Goal: Unclear

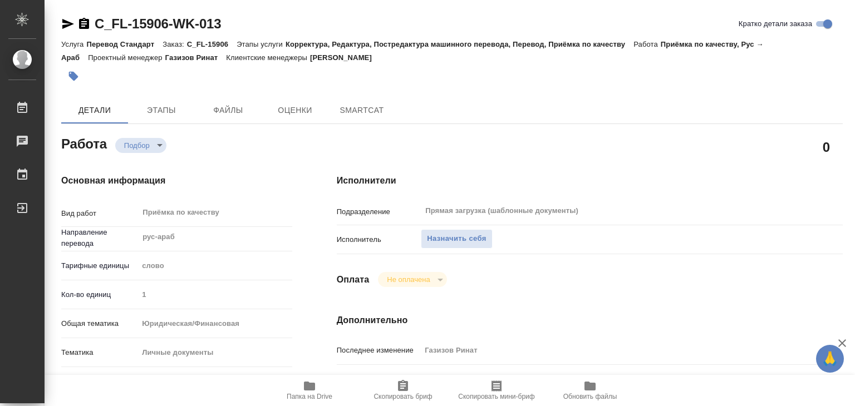
type textarea "x"
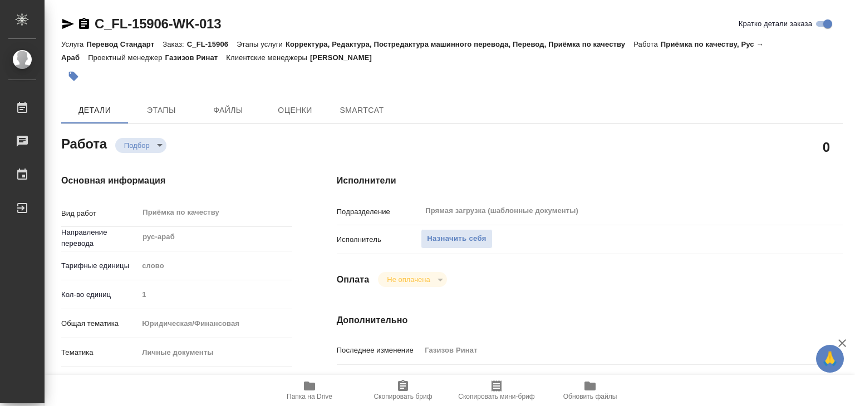
type textarea "x"
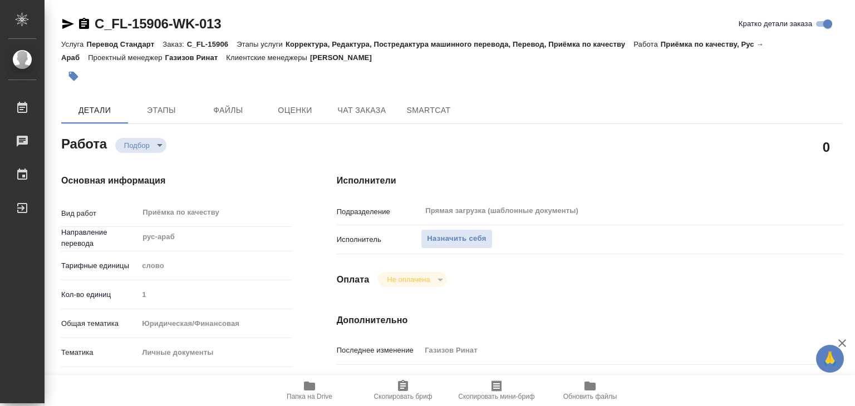
type textarea "x"
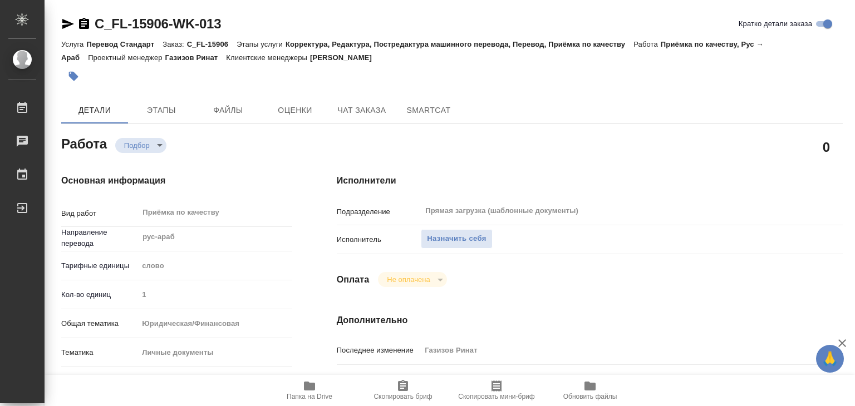
type textarea "x"
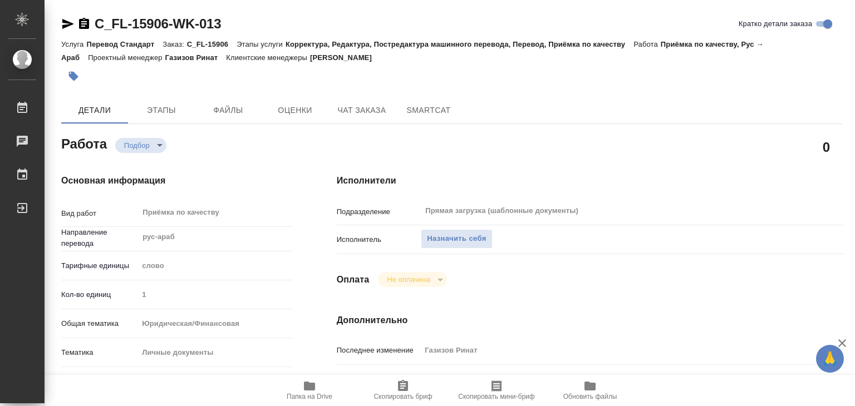
type textarea "x"
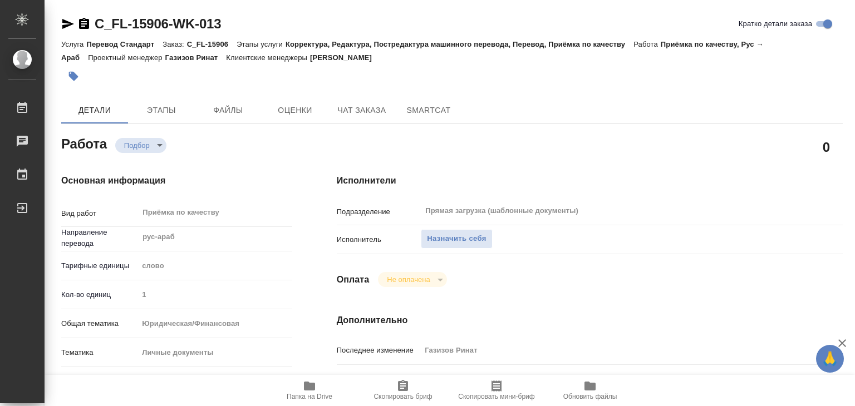
type textarea "x"
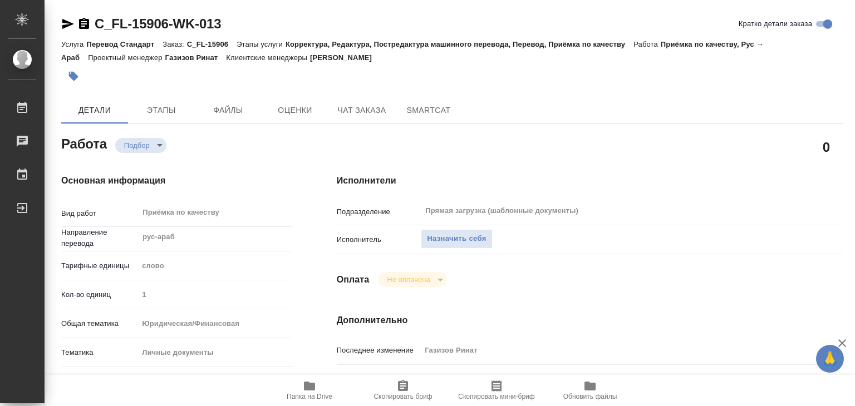
type textarea "x"
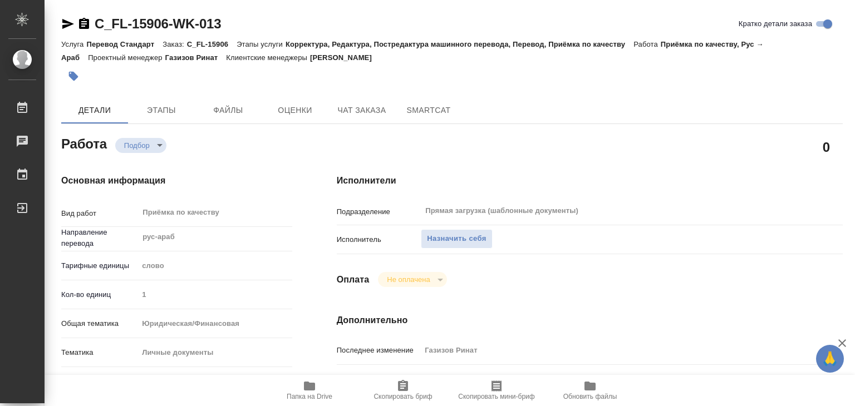
type textarea "x"
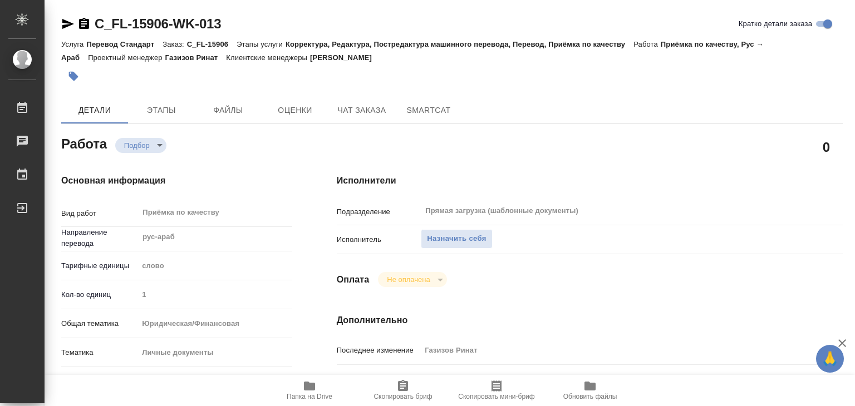
type textarea "x"
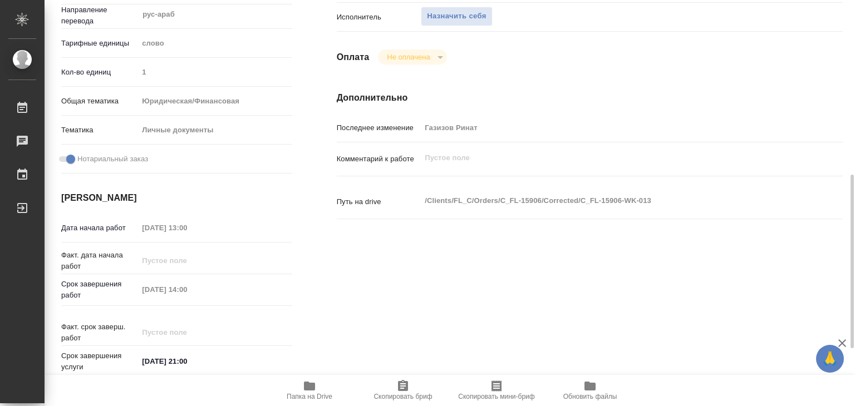
scroll to position [278, 0]
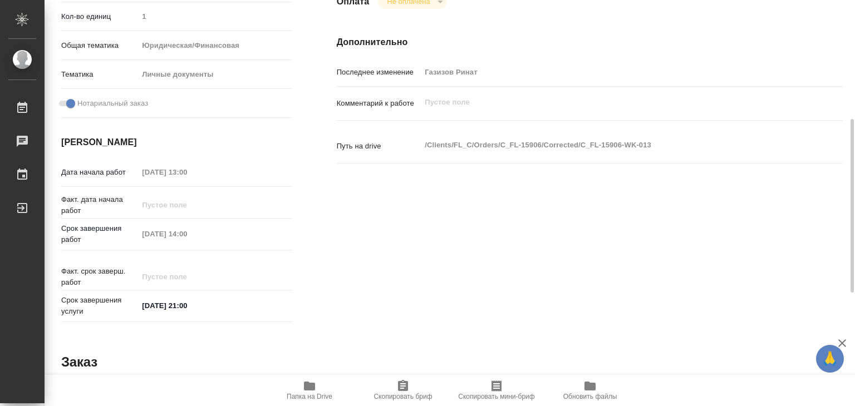
click at [314, 387] on icon "button" at bounding box center [309, 386] width 11 height 9
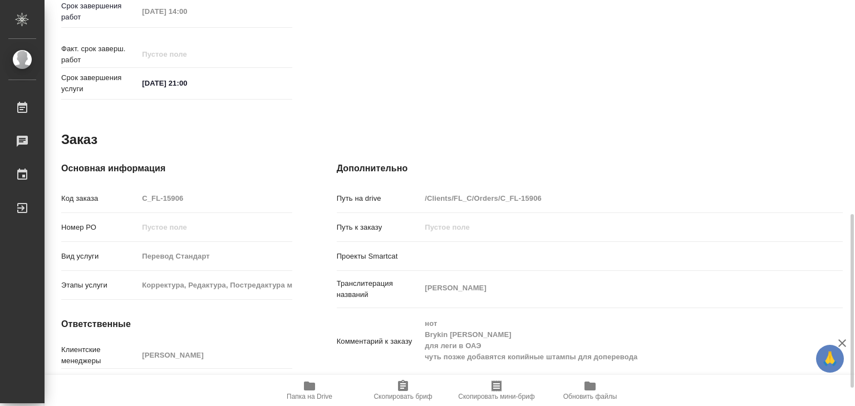
scroll to position [543, 0]
